Goal: Check status: Check status

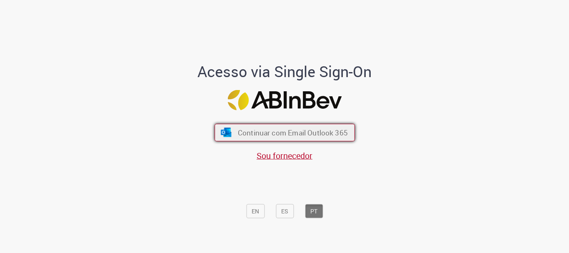
click at [247, 136] on span "Continuar com Email Outlook 365" at bounding box center [292, 133] width 110 height 10
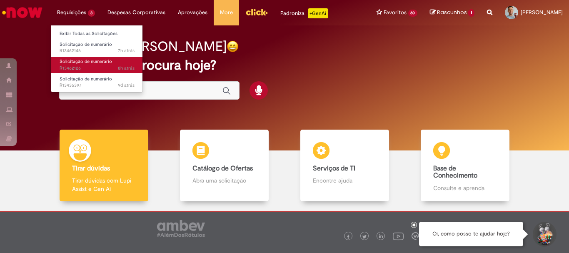
click at [102, 68] on span "8h atrás 8 horas atrás R13462126" at bounding box center [97, 68] width 75 height 7
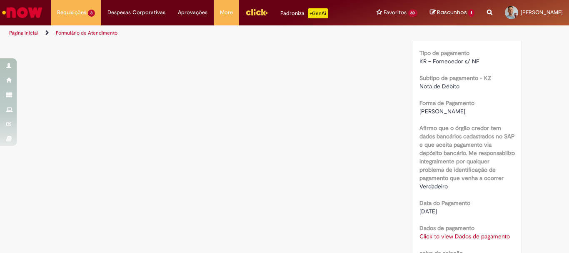
scroll to position [756, 0]
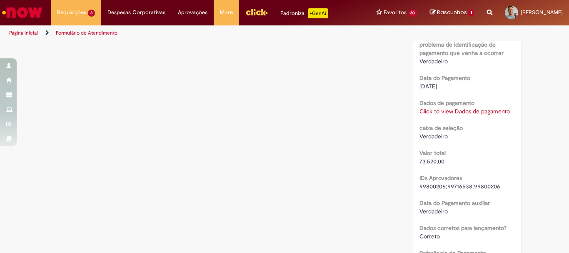
click at [438, 115] on link "Click to view Dados de pagamento" at bounding box center [464, 110] width 90 height 7
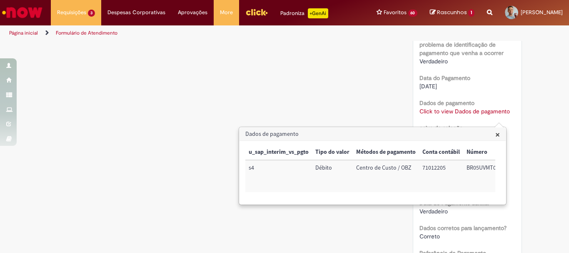
click at [438, 115] on link "Click to view Dados de pagamento" at bounding box center [464, 110] width 90 height 7
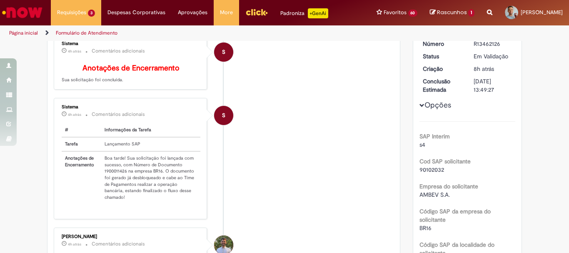
scroll to position [0, 0]
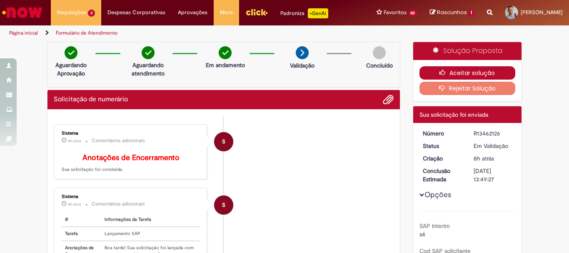
click at [426, 79] on button "Aceitar solução" at bounding box center [467, 72] width 96 height 13
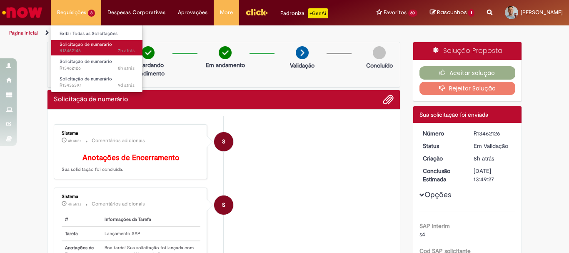
click at [81, 49] on span "7h atrás 7 horas atrás R13462146" at bounding box center [97, 50] width 75 height 7
